Goal: Task Accomplishment & Management: Manage account settings

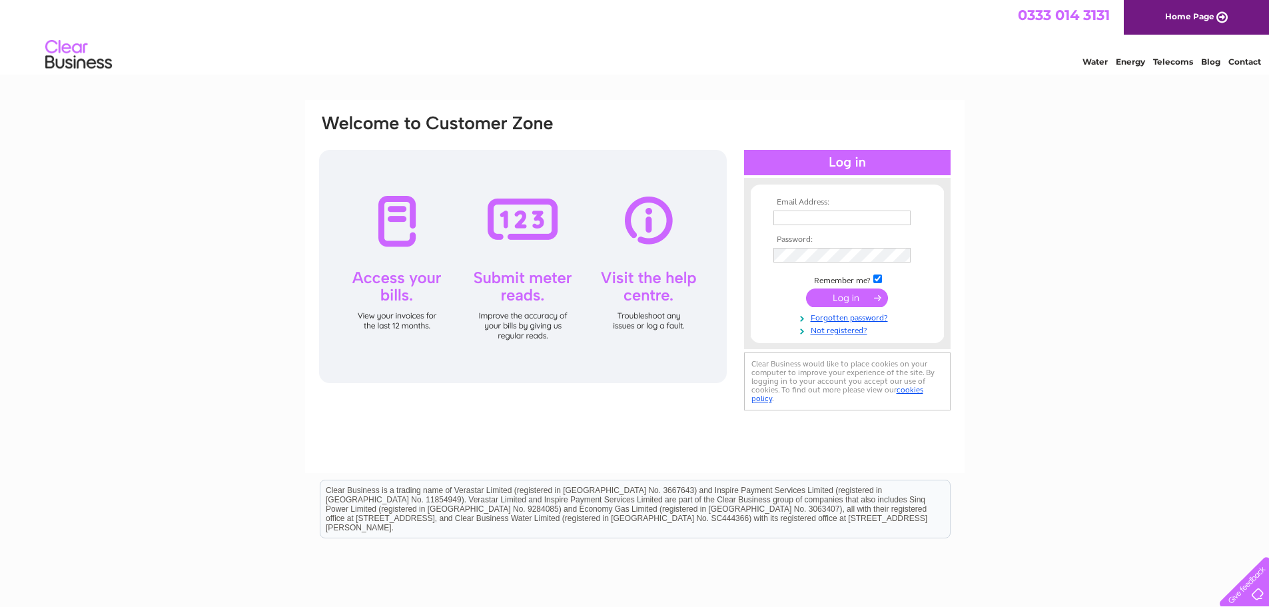
click at [799, 219] on input "text" at bounding box center [841, 218] width 137 height 15
type input "jaska.howe@creativecarpark.co.uk"
click at [845, 299] on input "submit" at bounding box center [847, 297] width 82 height 19
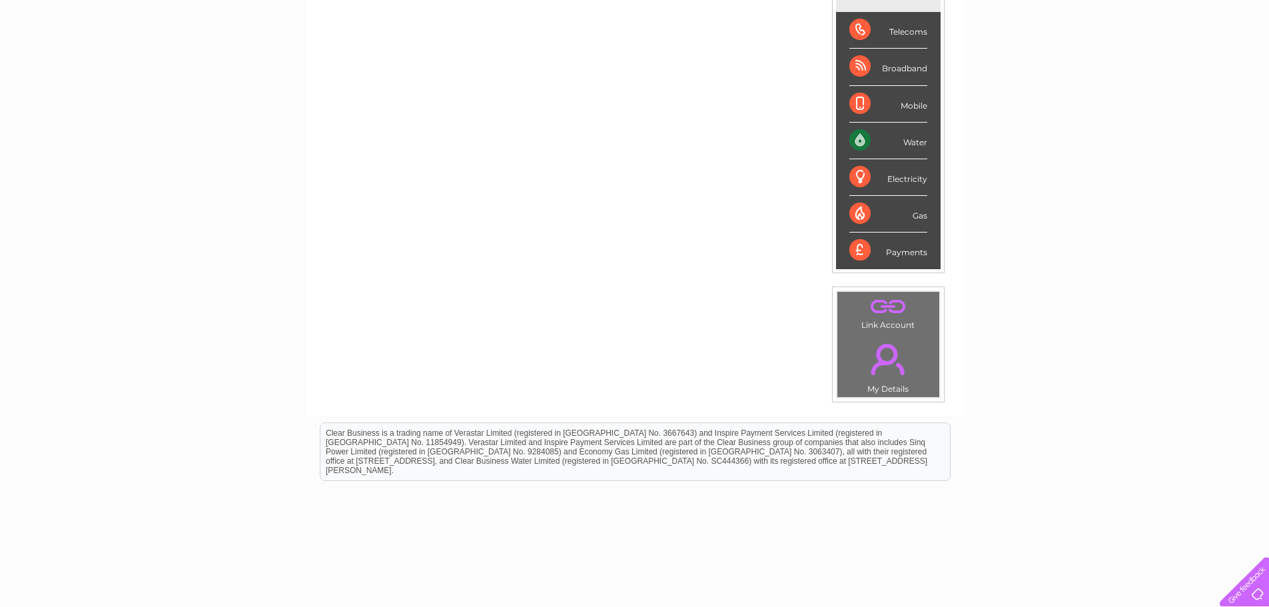
scroll to position [185, 0]
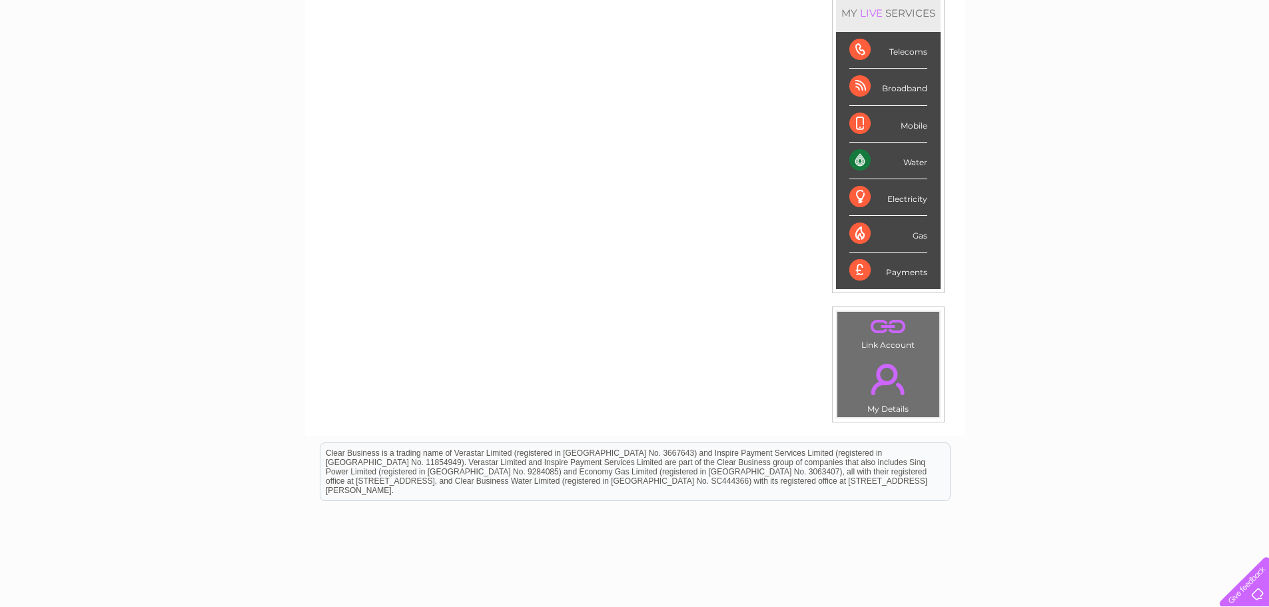
click at [856, 158] on div "Water" at bounding box center [888, 161] width 78 height 37
click at [918, 162] on div "Water" at bounding box center [888, 161] width 78 height 37
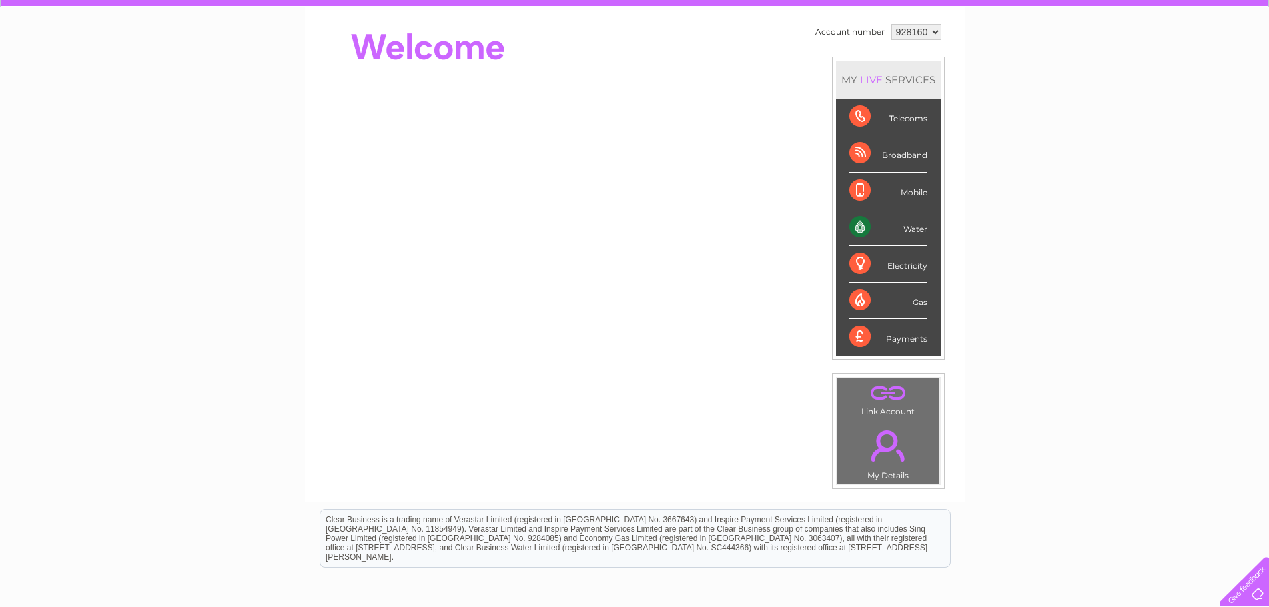
scroll to position [0, 0]
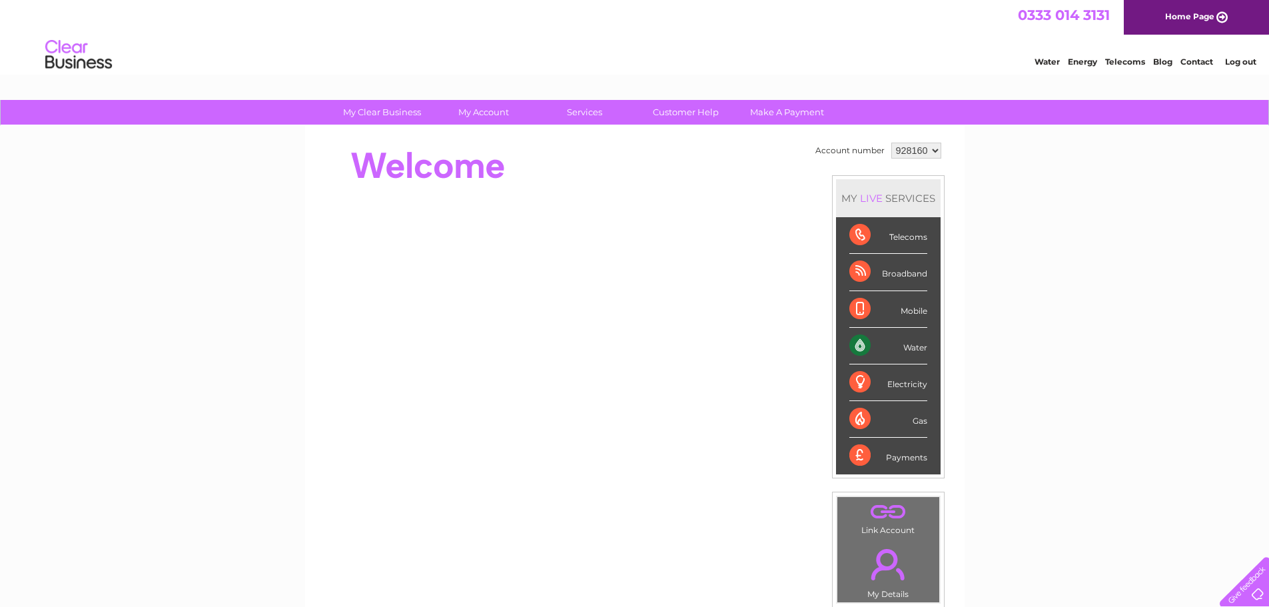
click at [891, 197] on div "MY LIVE SERVICES" at bounding box center [888, 198] width 105 height 38
drag, startPoint x: 868, startPoint y: 197, endPoint x: 867, endPoint y: 257, distance: 60.0
click at [868, 197] on div "LIVE" at bounding box center [871, 198] width 28 height 13
click at [859, 331] on div "Water" at bounding box center [888, 346] width 78 height 37
click at [859, 348] on div "Water" at bounding box center [888, 346] width 78 height 37
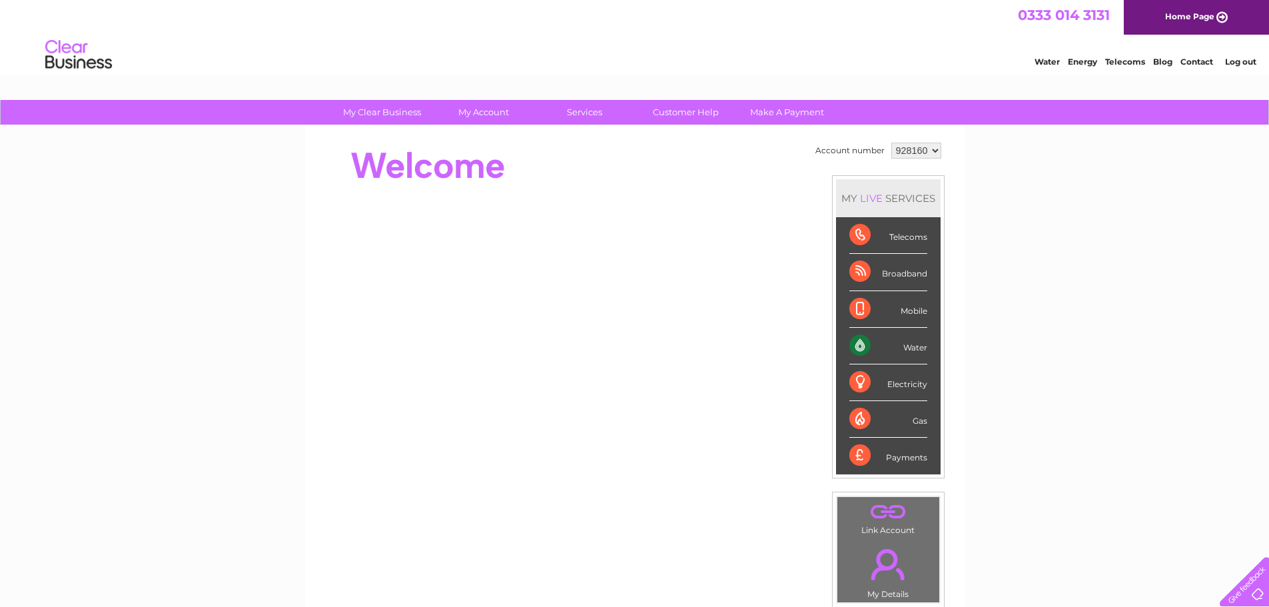
click at [859, 348] on div "Water" at bounding box center [888, 346] width 78 height 37
click at [851, 375] on div "Electricity" at bounding box center [888, 382] width 78 height 37
click at [857, 392] on div "Electricity" at bounding box center [888, 382] width 78 height 37
click at [473, 108] on link "My Account" at bounding box center [483, 112] width 110 height 25
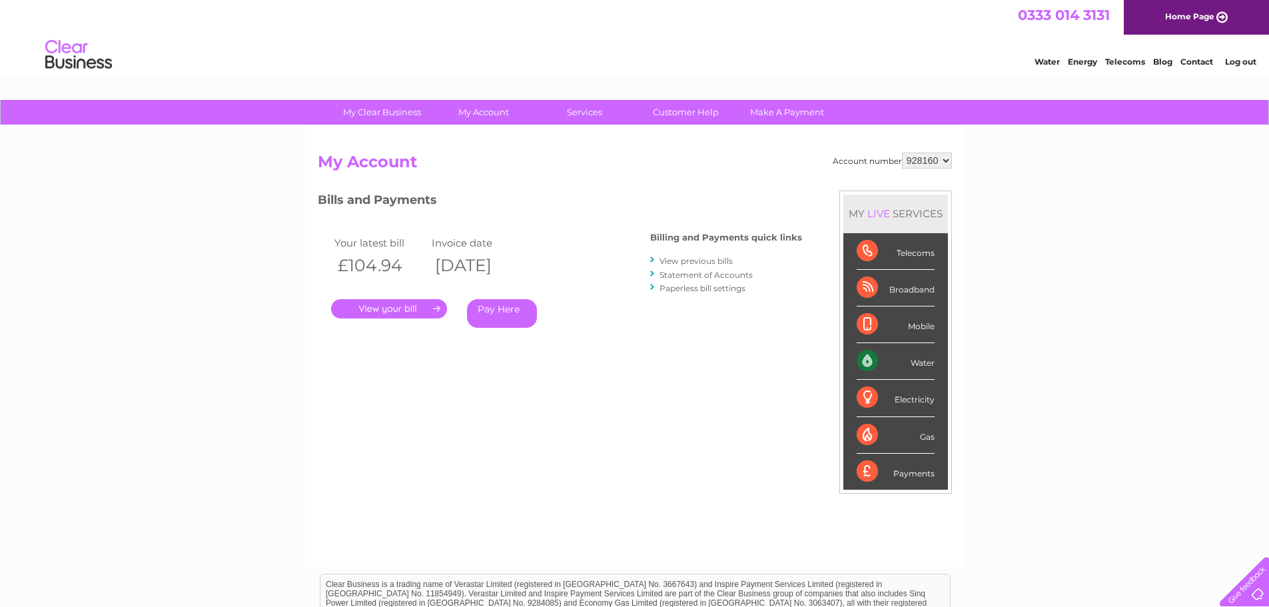
click at [679, 258] on link "View previous bills" at bounding box center [696, 261] width 73 height 10
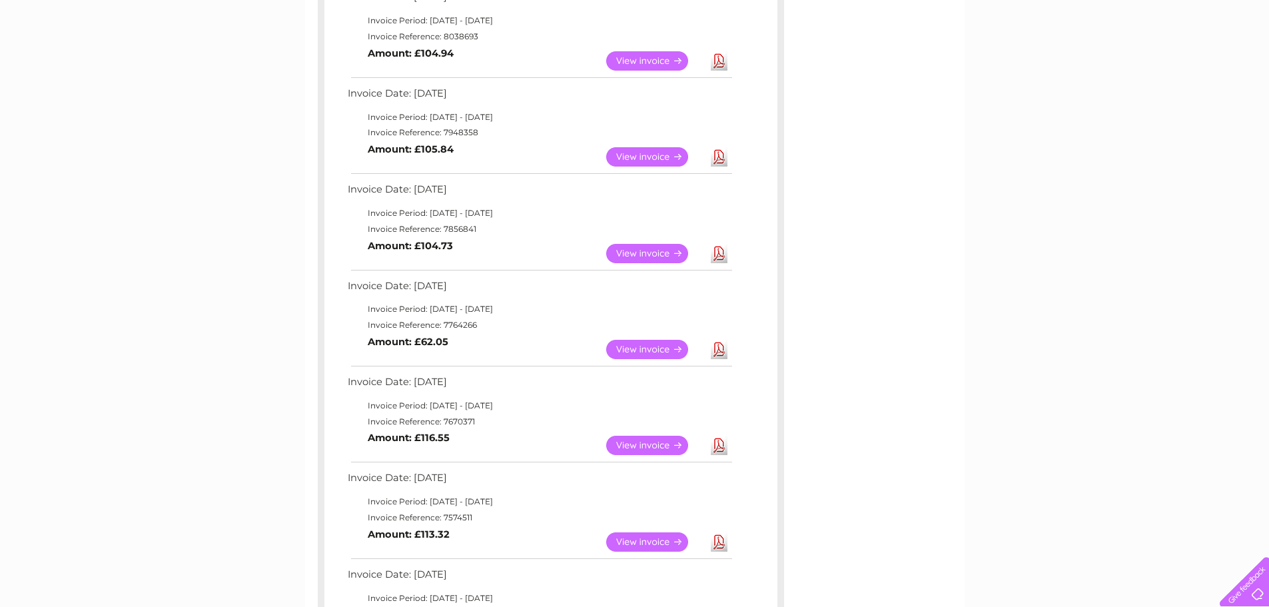
scroll to position [266, 0]
